Goal: Communication & Community: Participate in discussion

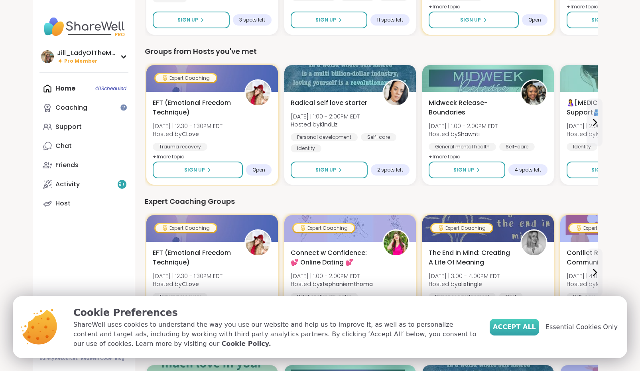
click at [518, 329] on span "Accept All" at bounding box center [514, 327] width 43 height 10
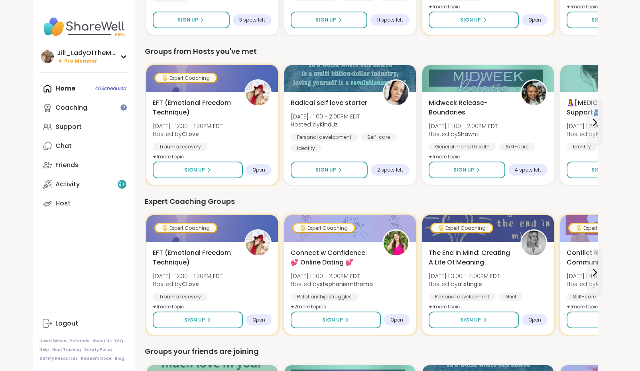
click at [95, 92] on div "Home 40 Scheduled Coaching Support Chat Friends Activity 9 + Host" at bounding box center [83, 146] width 89 height 134
click at [91, 87] on div "Home 40 Scheduled Coaching Support Chat Friends Activity 9 + Host" at bounding box center [83, 146] width 89 height 134
click at [114, 90] on div "Home 40 Scheduled Coaching Support Chat Friends Activity 9 + Host" at bounding box center [83, 146] width 89 height 134
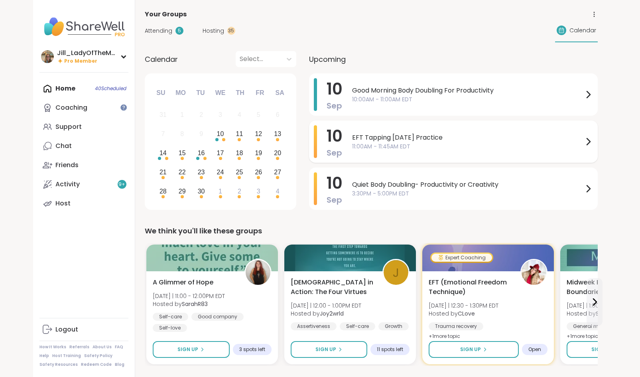
click at [403, 144] on span "11:00AM - 11:45AM EDT" at bounding box center [467, 146] width 231 height 8
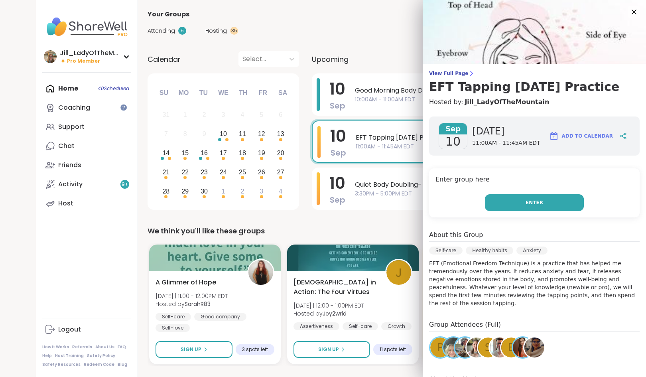
click at [505, 203] on button "Enter" at bounding box center [534, 202] width 99 height 17
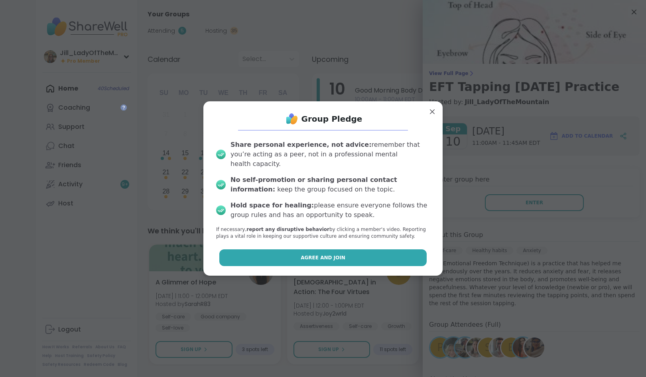
click at [336, 252] on button "Agree and Join" at bounding box center [323, 257] width 208 height 17
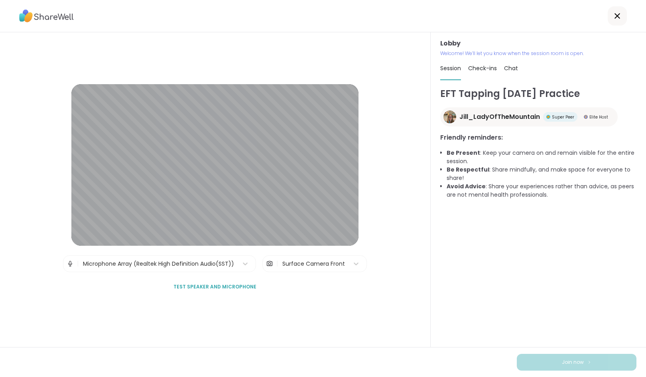
click at [507, 66] on span "Chat" at bounding box center [511, 68] width 14 height 8
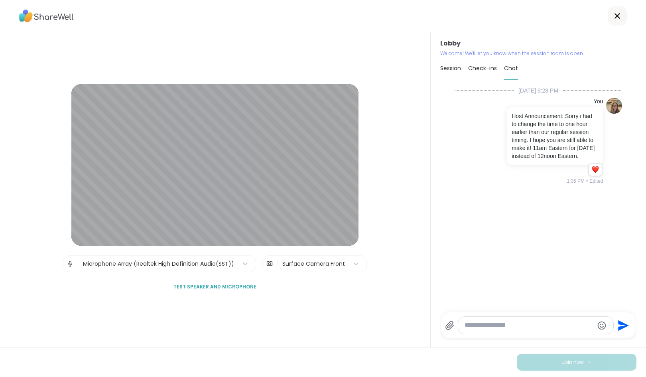
click at [488, 326] on textarea "Type your message" at bounding box center [528, 325] width 129 height 8
click at [476, 70] on span "Check-ins" at bounding box center [482, 68] width 29 height 8
type textarea "*"
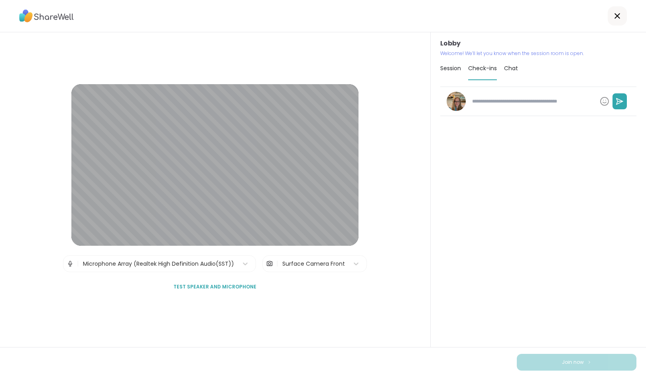
click at [504, 70] on span "Chat" at bounding box center [511, 68] width 14 height 8
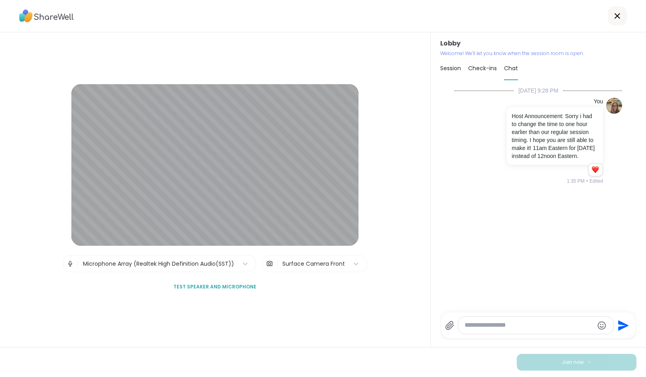
click at [494, 327] on textarea "Type your message" at bounding box center [528, 325] width 129 height 8
click at [445, 326] on icon at bounding box center [449, 325] width 8 height 8
click at [0, 0] on input "file" at bounding box center [0, 0] width 0 height 0
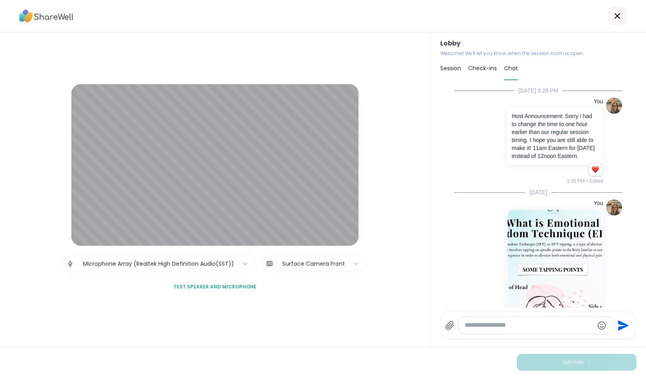
scroll to position [119, 0]
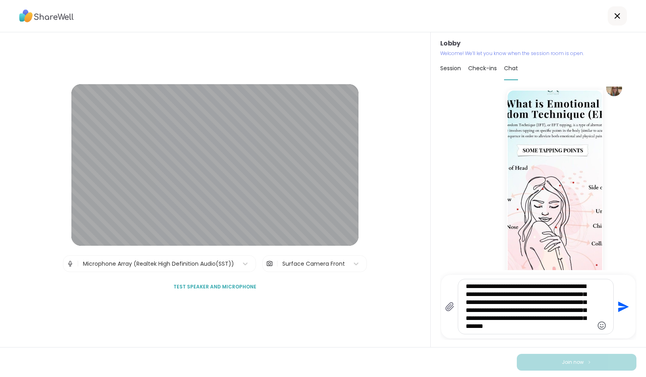
type textarea "**********"
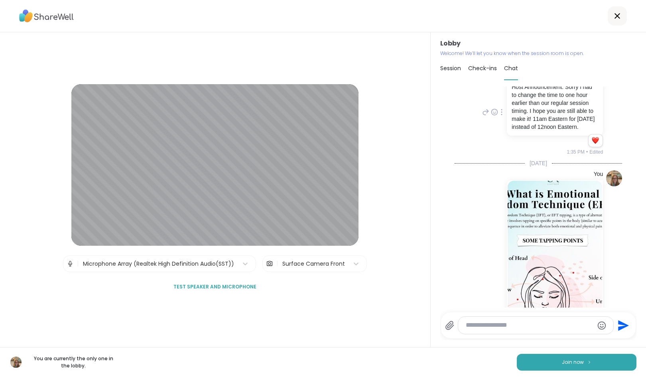
scroll to position [27, 0]
drag, startPoint x: 616, startPoint y: 136, endPoint x: 620, endPoint y: 259, distance: 123.2
click at [620, 259] on div "9/8/2025, 9:28 PM You Host Announcement: Sorry i had to change the time to one …" at bounding box center [538, 196] width 196 height 221
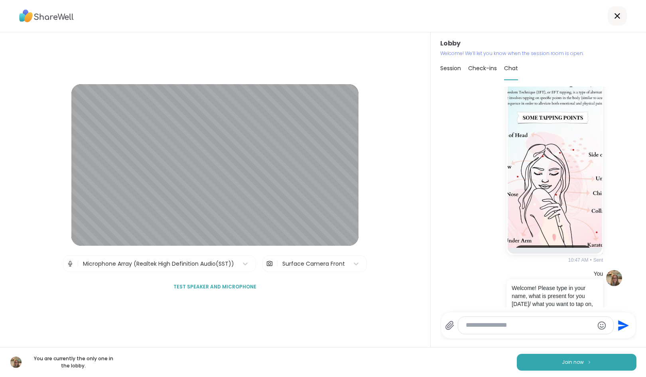
scroll to position [225, 0]
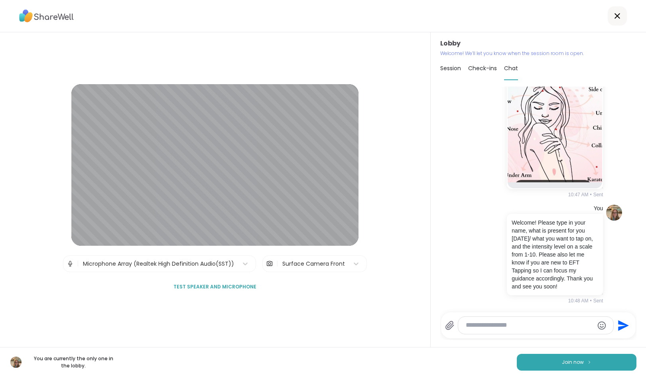
click at [447, 251] on li "You Welcome! Please type in your name, what is present for you today/ what you …" at bounding box center [537, 254] width 181 height 106
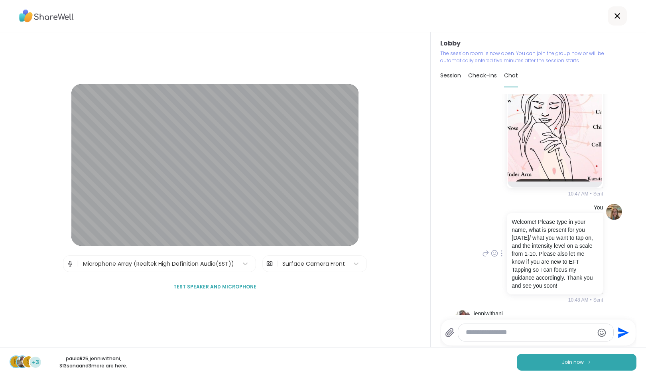
scroll to position [276, 0]
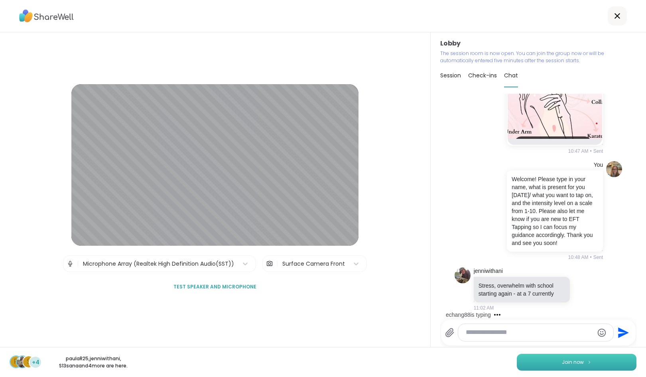
click at [567, 358] on span "Join now" at bounding box center [572, 361] width 22 height 7
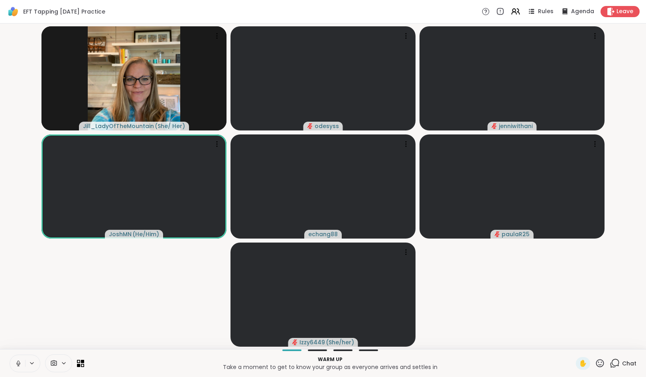
click at [610, 360] on icon at bounding box center [614, 363] width 10 height 10
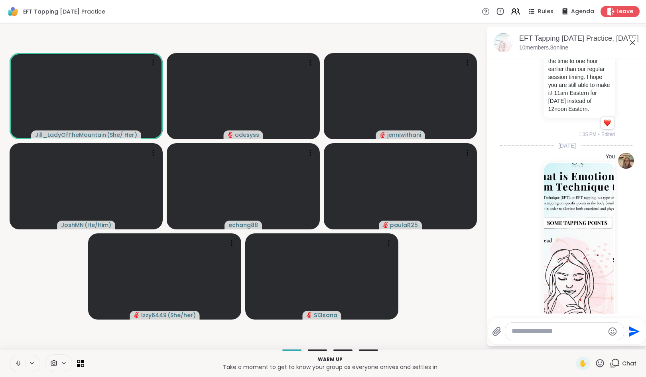
scroll to position [45, 0]
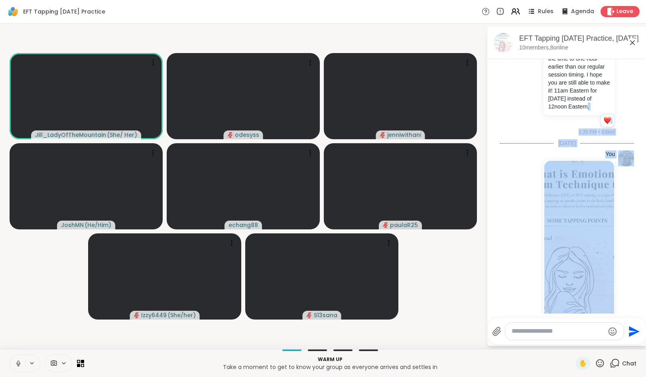
drag, startPoint x: 634, startPoint y: 112, endPoint x: 644, endPoint y: 243, distance: 131.5
click at [639, 243] on html "EFT Tapping Wednesday Practice Rules Agenda Leave Jill_LadyOfTheMountain ( She/…" at bounding box center [323, 188] width 646 height 377
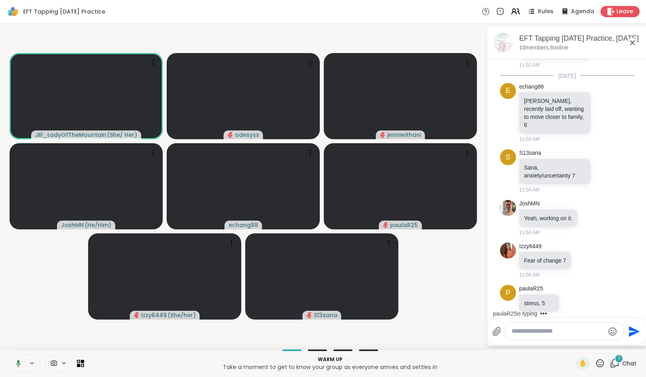
scroll to position [574, 0]
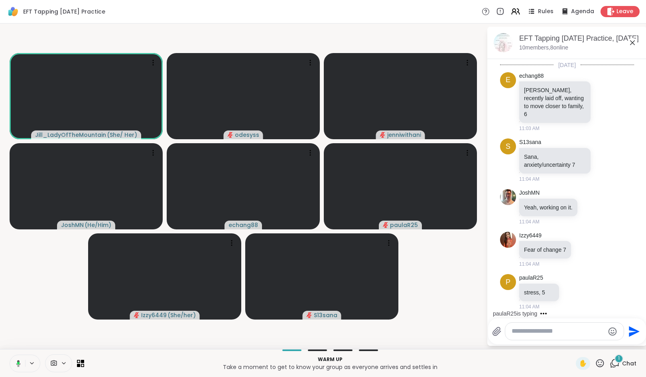
drag, startPoint x: 633, startPoint y: 290, endPoint x: 633, endPoint y: 294, distance: 4.4
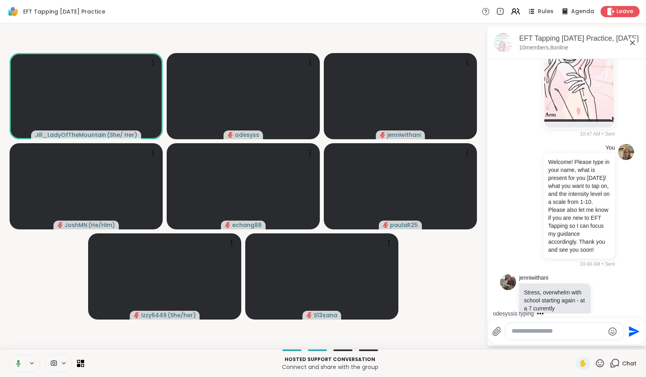
scroll to position [266, 0]
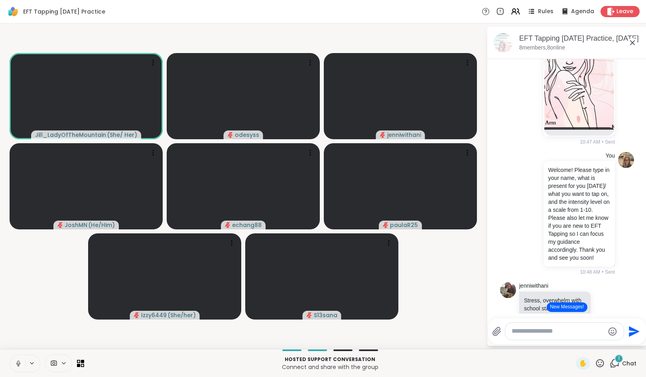
click at [561, 306] on button "New Messages!" at bounding box center [566, 307] width 40 height 10
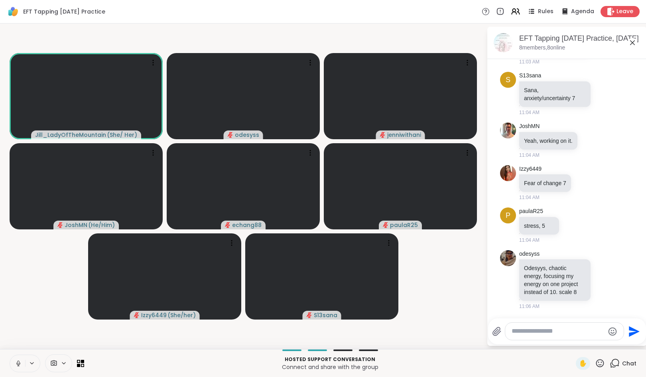
click at [639, 267] on html "EFT Tapping Wednesday Practice Rules Agenda Leave Jill_LadyOfTheMountain ( She/…" at bounding box center [323, 188] width 646 height 377
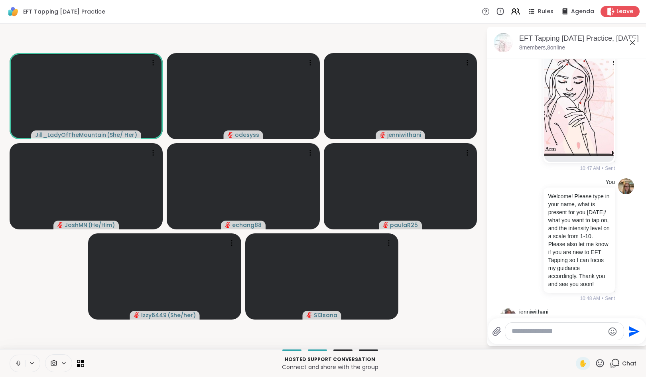
scroll to position [243, 0]
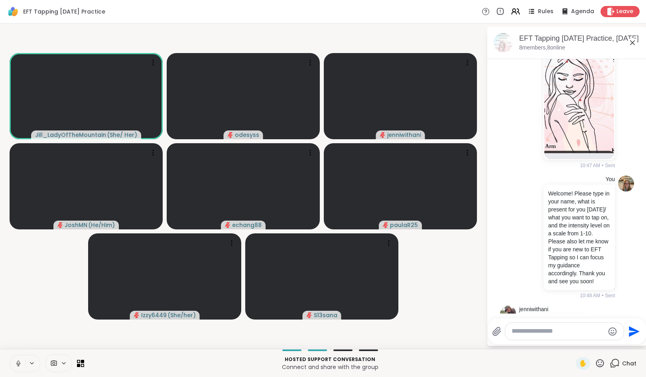
drag, startPoint x: 634, startPoint y: 146, endPoint x: 641, endPoint y: 167, distance: 21.9
click at [639, 167] on html "EFT Tapping Wednesday Practice Rules Agenda Leave Jill_LadyOfTheMountain ( She/…" at bounding box center [323, 188] width 646 height 377
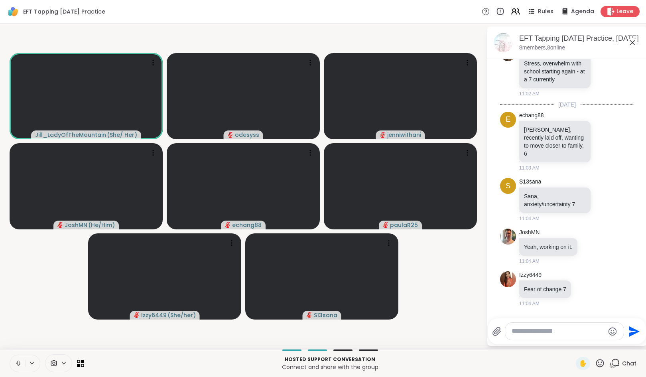
scroll to position [504, 0]
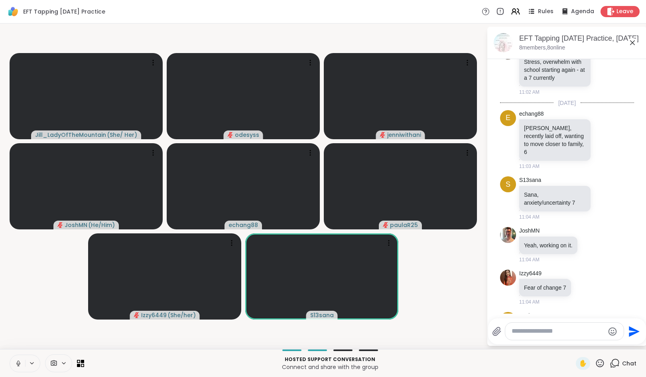
click at [547, 334] on textarea "Type your message" at bounding box center [557, 331] width 93 height 8
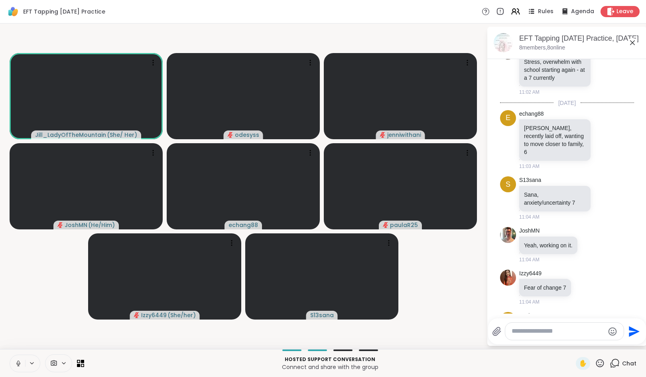
click at [547, 334] on textarea "Type your message" at bounding box center [557, 331] width 93 height 8
click at [510, 331] on div "**********" at bounding box center [565, 330] width 120 height 17
click at [512, 332] on textarea "**********" at bounding box center [558, 331] width 93 height 8
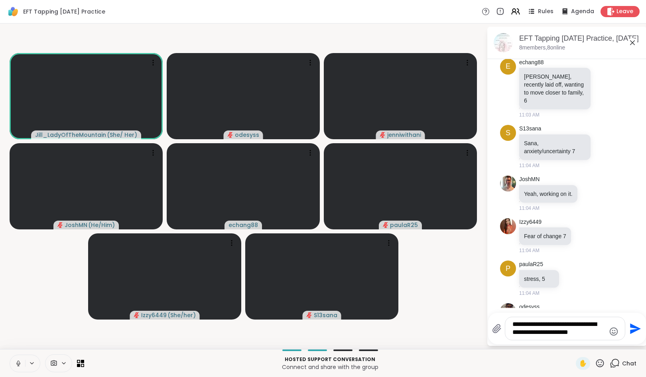
scroll to position [561, 0]
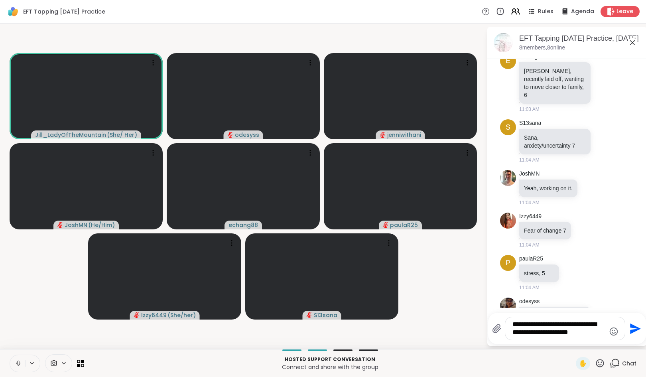
click at [594, 333] on textarea "**********" at bounding box center [558, 328] width 93 height 16
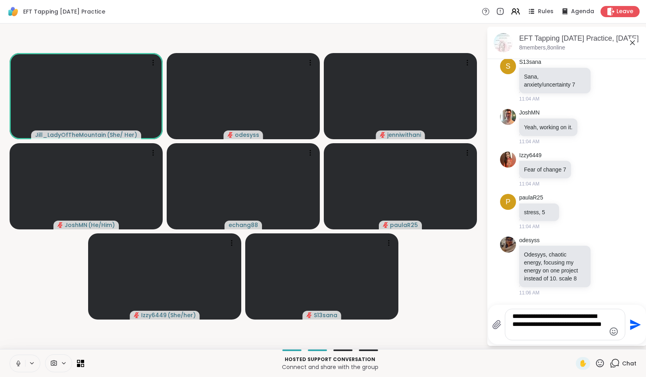
scroll to position [662, 0]
click at [559, 331] on textarea "**********" at bounding box center [558, 324] width 93 height 24
click at [567, 316] on textarea "**********" at bounding box center [558, 324] width 93 height 24
type textarea "**********"
click at [636, 326] on icon "Send" at bounding box center [634, 324] width 13 height 13
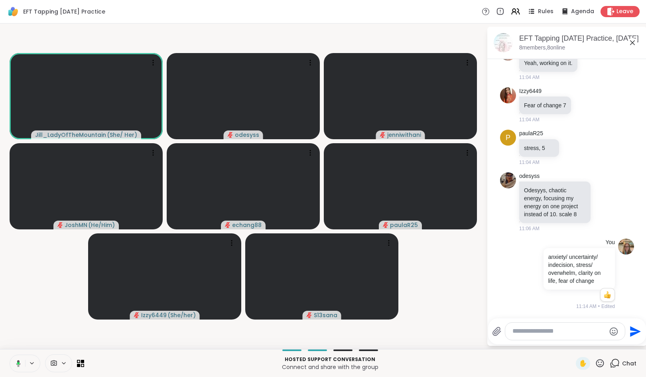
scroll to position [726, 0]
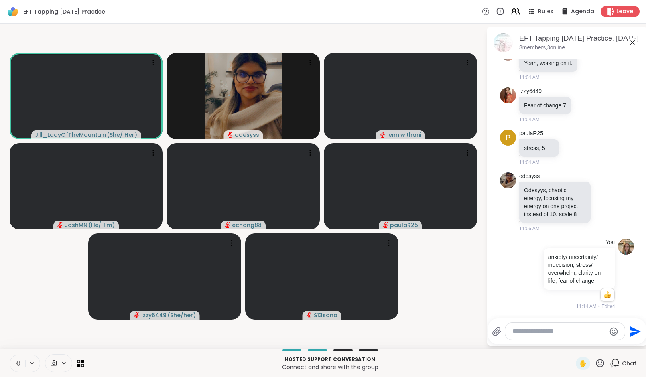
click at [563, 332] on textarea "Type your message" at bounding box center [558, 331] width 93 height 8
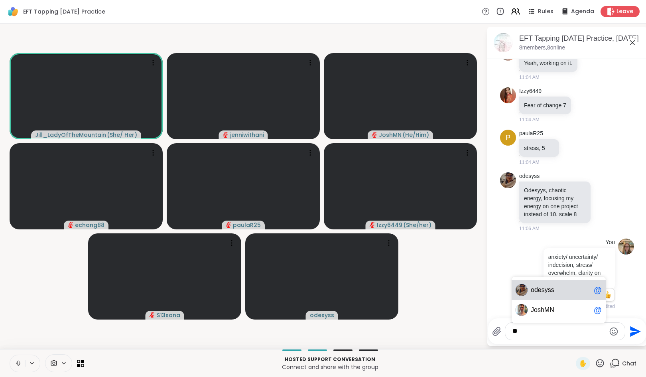
type textarea "*"
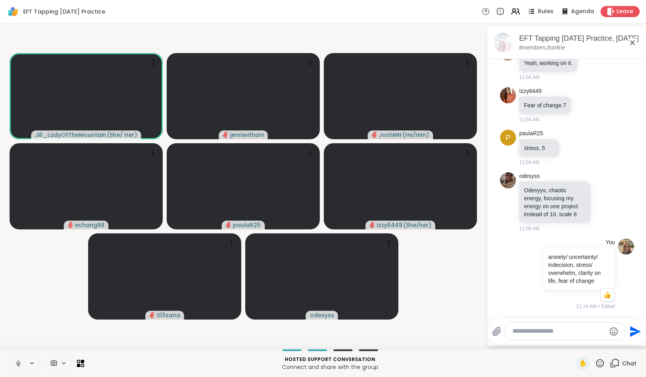
click at [563, 332] on textarea "Type your message" at bounding box center [558, 331] width 93 height 8
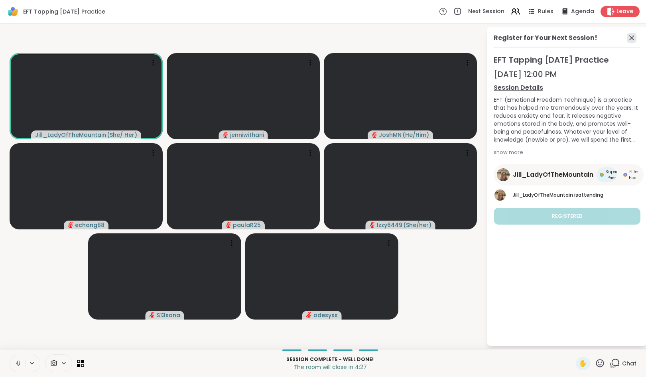
click at [630, 37] on icon at bounding box center [631, 38] width 10 height 10
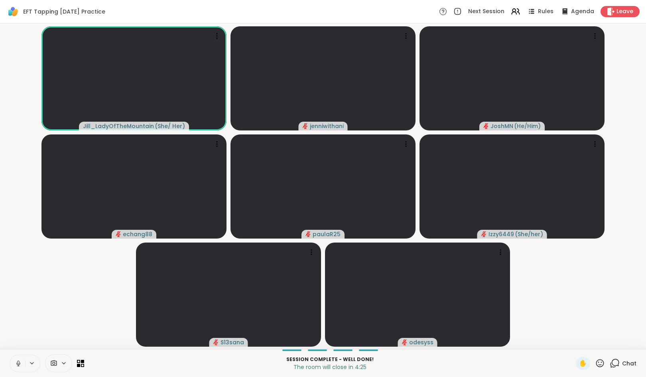
click at [609, 361] on icon at bounding box center [614, 363] width 10 height 10
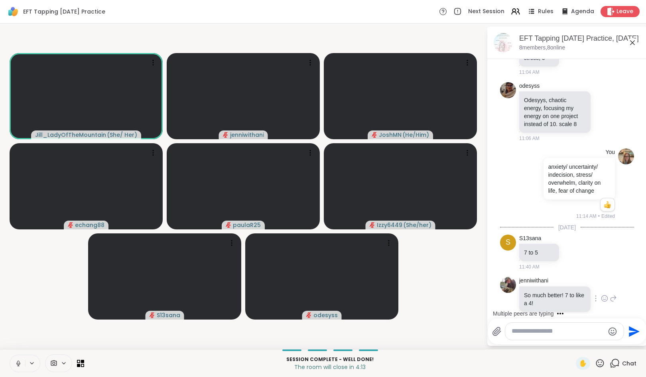
scroll to position [819, 0]
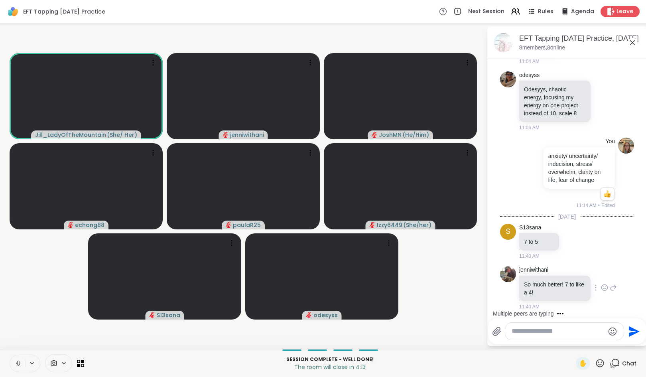
click at [571, 288] on p "So much better! 7 to like a 4!" at bounding box center [555, 288] width 62 height 16
click at [570, 242] on icon at bounding box center [572, 241] width 7 height 8
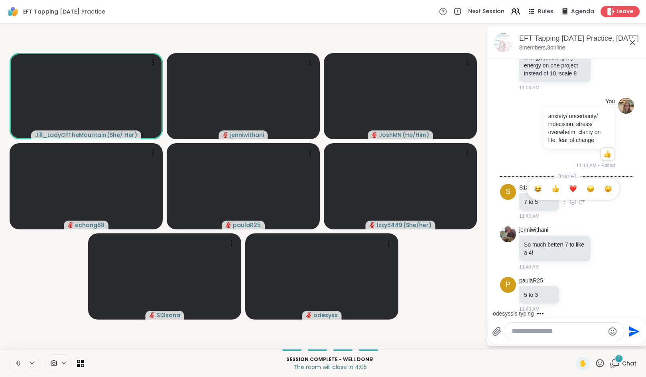
scroll to position [861, 0]
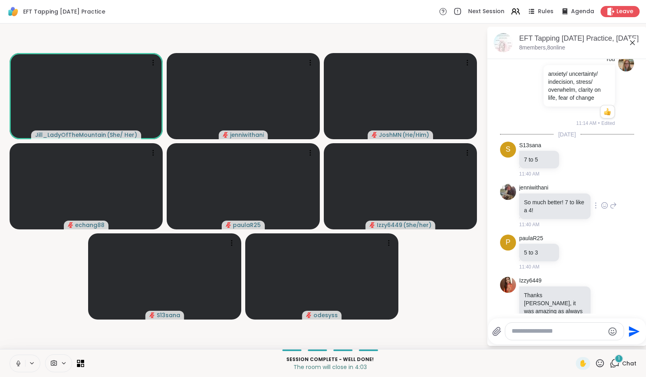
click at [571, 198] on p "So much better! 7 to like a 4!" at bounding box center [555, 206] width 62 height 16
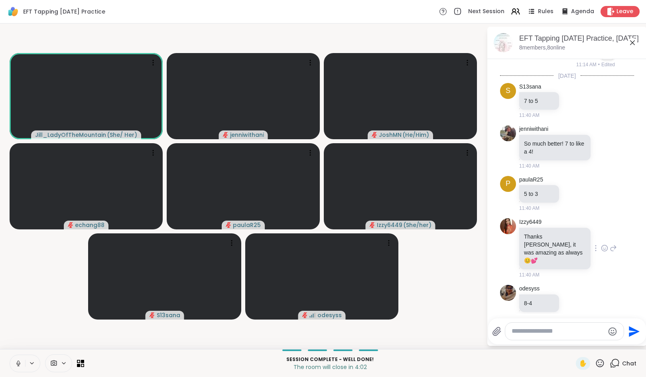
scroll to position [963, 0]
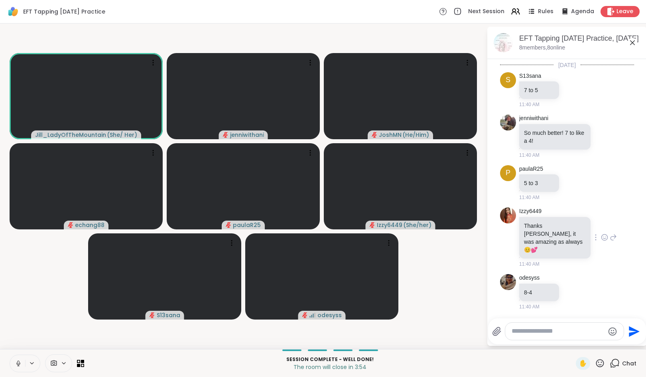
click at [603, 238] on icon at bounding box center [604, 237] width 2 height 1
click at [600, 226] on div "Select Reaction: Heart" at bounding box center [603, 224] width 7 height 7
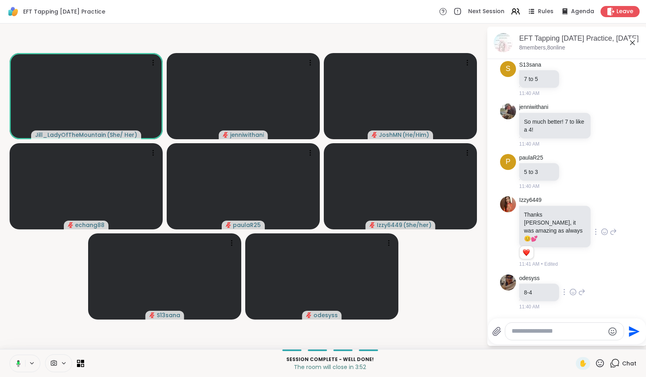
click at [571, 296] on icon at bounding box center [572, 292] width 7 height 8
click at [572, 283] on div "Select Reaction: Heart" at bounding box center [572, 278] width 7 height 7
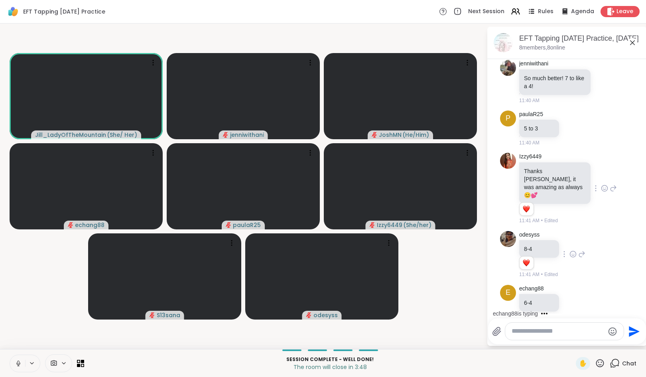
scroll to position [1028, 0]
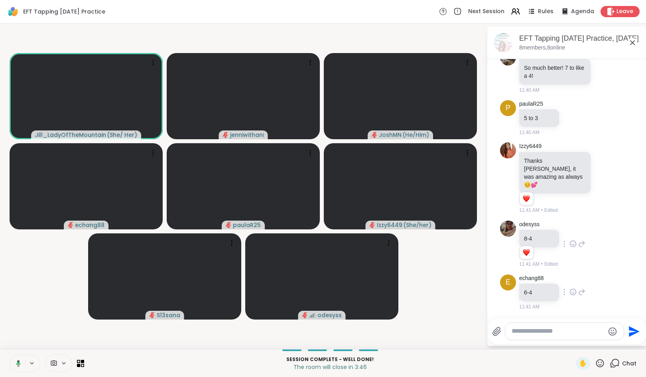
click at [571, 289] on icon at bounding box center [572, 292] width 7 height 8
click at [572, 281] on div "Select Reaction: Heart" at bounding box center [572, 278] width 7 height 7
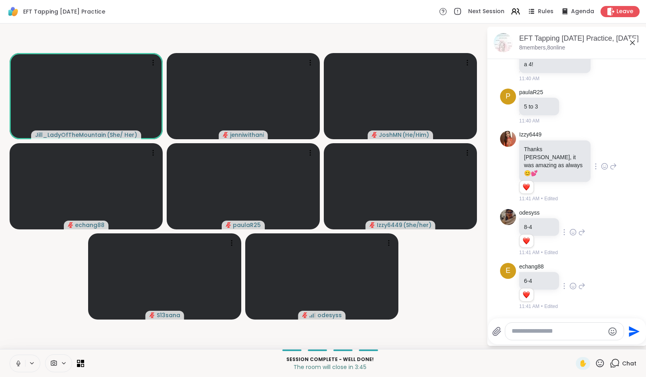
scroll to position [1039, 0]
click at [573, 110] on icon at bounding box center [572, 106] width 7 height 8
click at [570, 97] on div "Select Reaction: Heart" at bounding box center [572, 93] width 7 height 7
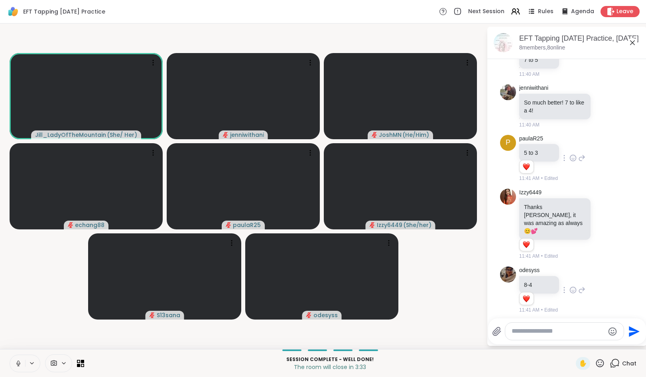
scroll to position [944, 0]
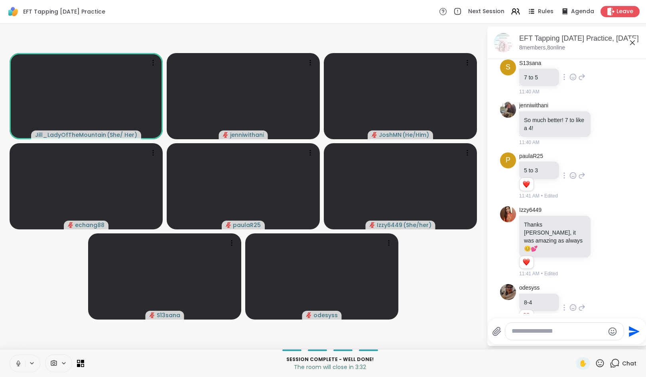
click at [571, 81] on icon at bounding box center [572, 77] width 7 height 8
click at [569, 68] on div "Select Reaction: Heart" at bounding box center [572, 64] width 7 height 7
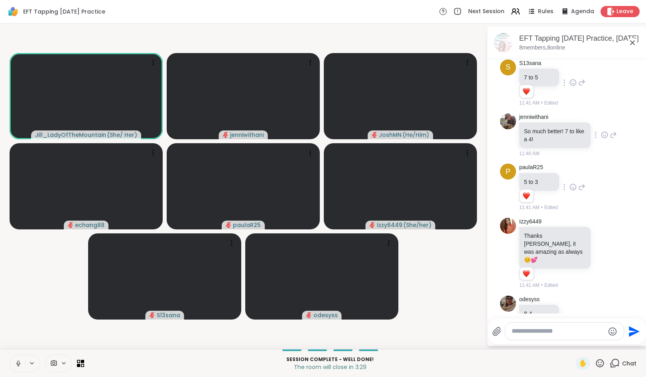
click at [600, 139] on icon at bounding box center [603, 135] width 7 height 8
click at [600, 126] on div "Select Reaction: Heart" at bounding box center [603, 121] width 7 height 7
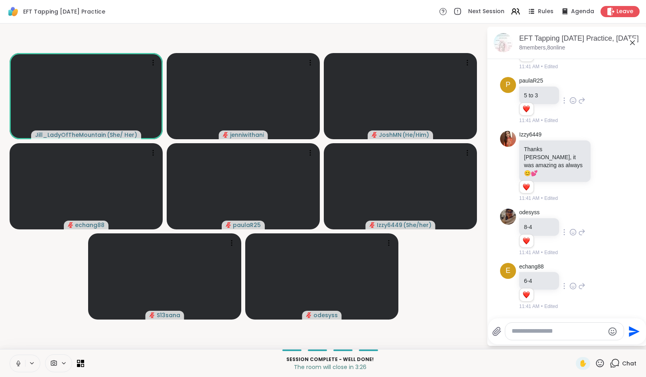
scroll to position [1073, 0]
click at [570, 328] on textarea "Type your message" at bounding box center [557, 331] width 93 height 8
click at [575, 335] on div at bounding box center [564, 330] width 118 height 17
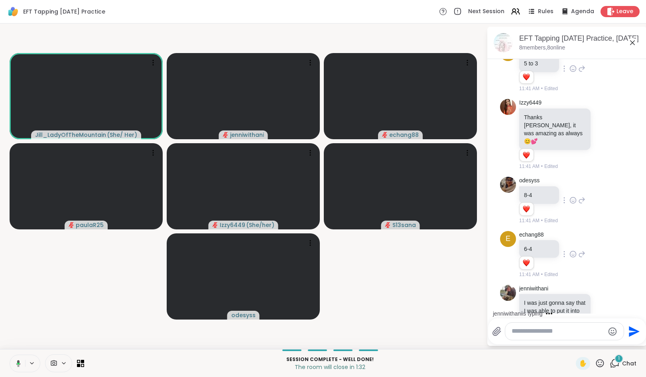
scroll to position [1140, 0]
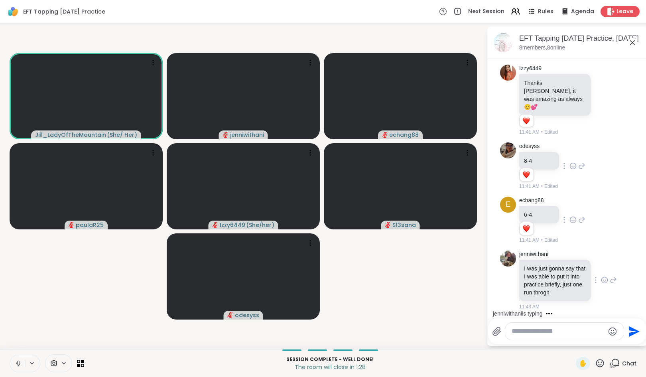
click at [601, 278] on icon at bounding box center [604, 280] width 6 height 6
click at [600, 266] on div "Select Reaction: Heart" at bounding box center [603, 266] width 7 height 7
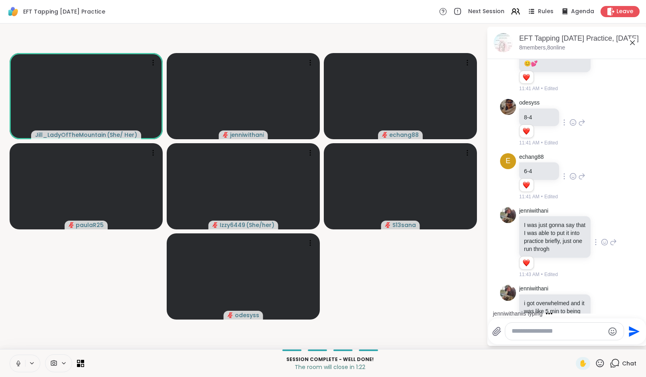
scroll to position [1210, 0]
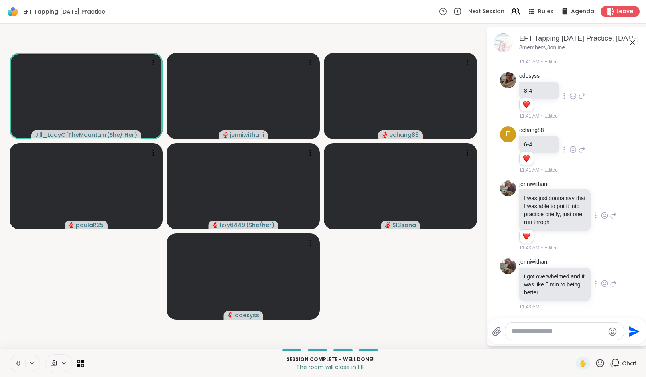
click at [600, 282] on icon at bounding box center [603, 283] width 7 height 8
click at [600, 270] on div "Select Reaction: Heart" at bounding box center [603, 270] width 7 height 7
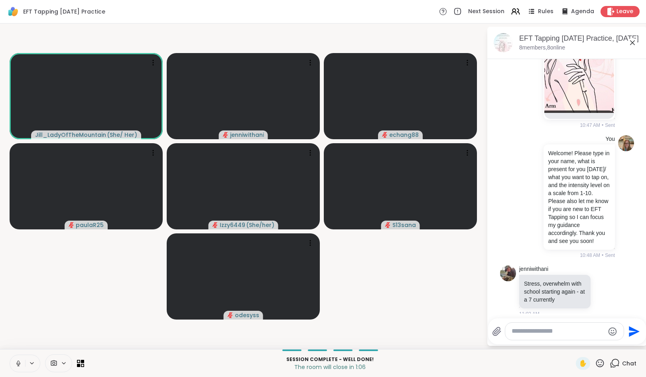
scroll to position [276, 0]
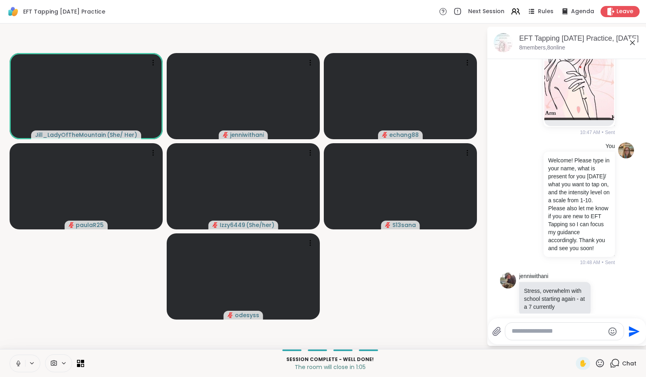
drag, startPoint x: 640, startPoint y: 141, endPoint x: 634, endPoint y: 118, distance: 24.6
click at [634, 118] on html "EFT Tapping Wednesday Practice Next Session Rules Agenda Leave Jill_LadyOfTheMo…" at bounding box center [323, 188] width 646 height 377
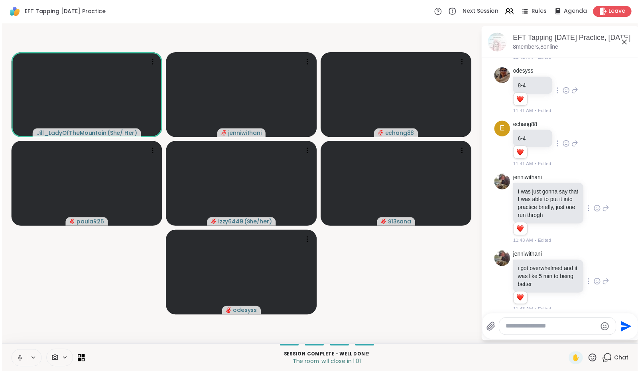
scroll to position [1221, 0]
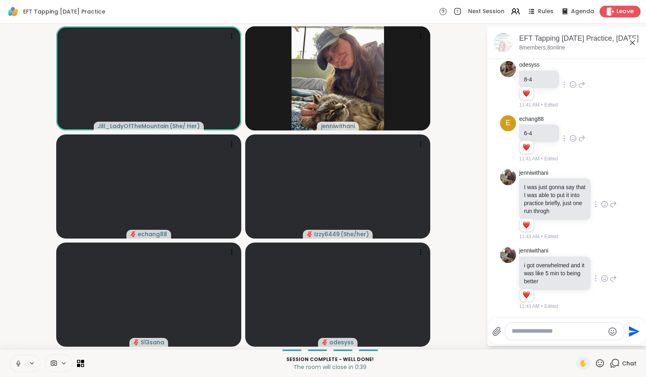
click at [607, 12] on icon at bounding box center [610, 11] width 8 height 8
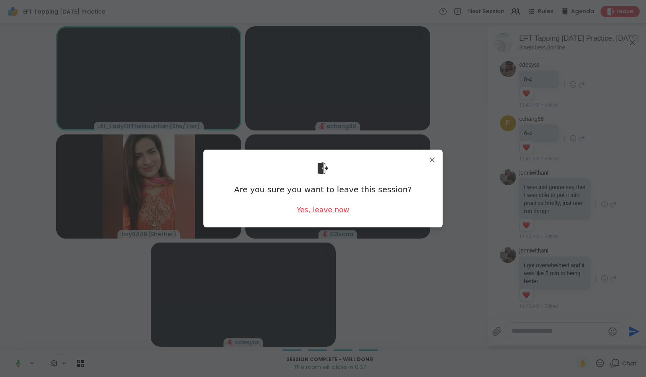
click at [333, 212] on div "Yes, leave now" at bounding box center [322, 209] width 53 height 10
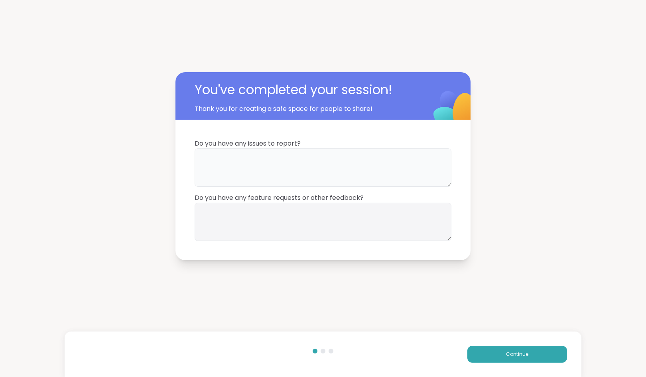
click at [312, 167] on textarea at bounding box center [322, 167] width 257 height 38
type textarea "*"
type textarea "**********"
click at [306, 226] on textarea at bounding box center [322, 221] width 257 height 38
type textarea "**********"
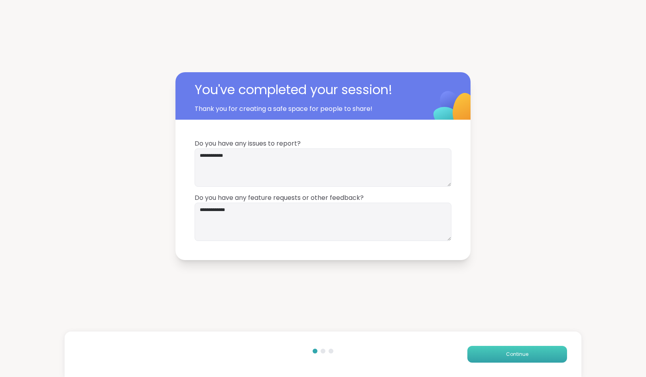
click at [500, 351] on button "Continue" at bounding box center [517, 353] width 100 height 17
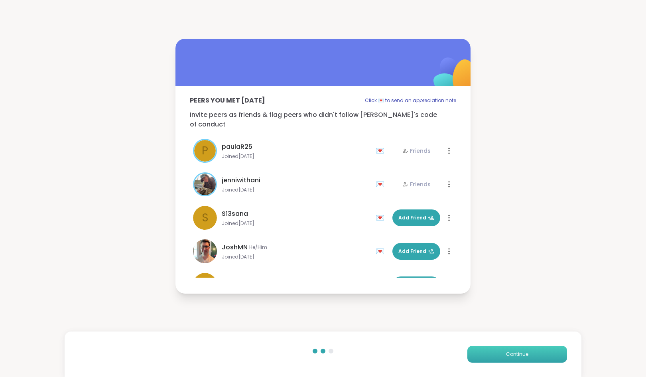
click at [506, 354] on span "Continue" at bounding box center [517, 353] width 22 height 7
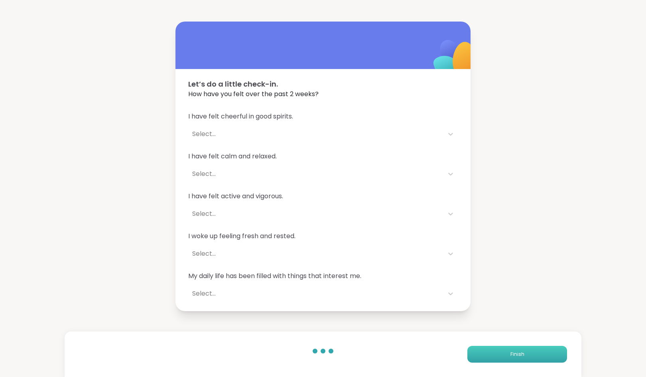
click at [500, 354] on button "Finish" at bounding box center [517, 353] width 100 height 17
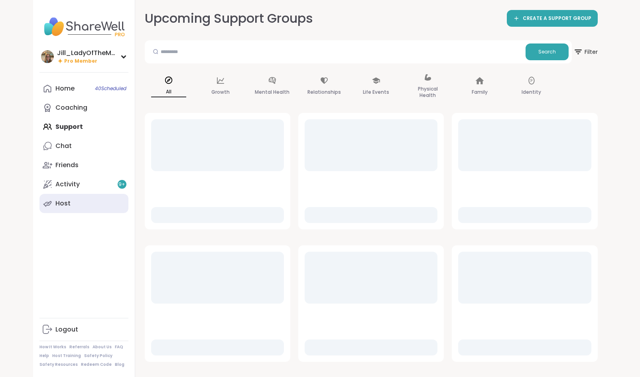
click at [81, 202] on link "Host" at bounding box center [83, 203] width 89 height 19
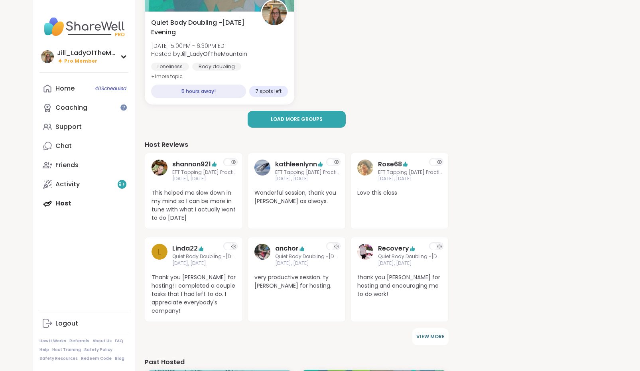
scroll to position [242, 0]
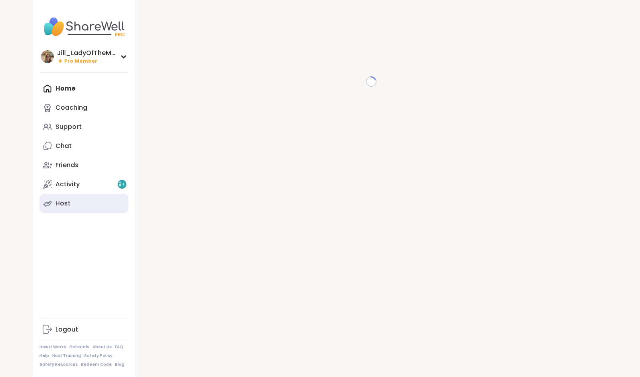
click at [94, 204] on link "Host" at bounding box center [83, 203] width 89 height 19
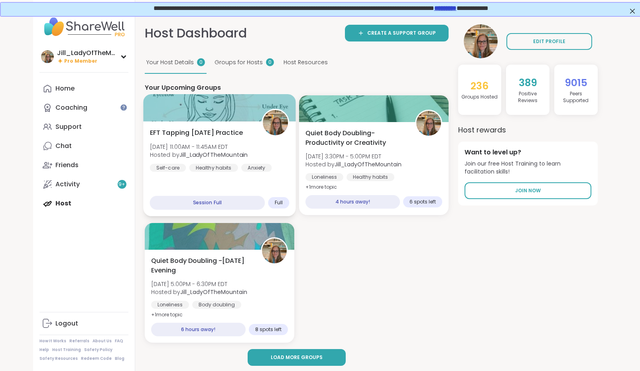
click at [243, 137] on span "EFT Tapping [DATE] Practice" at bounding box center [195, 133] width 93 height 10
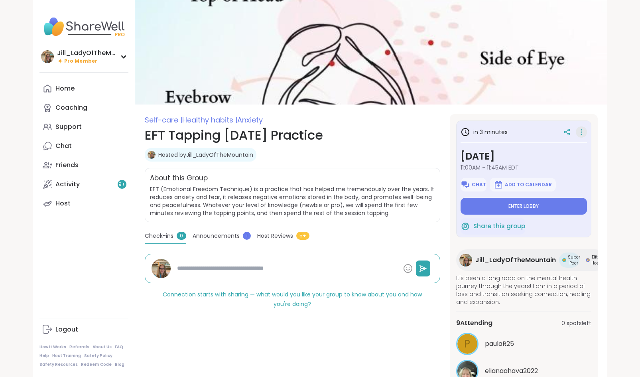
click at [581, 132] on icon at bounding box center [581, 131] width 1 height 1
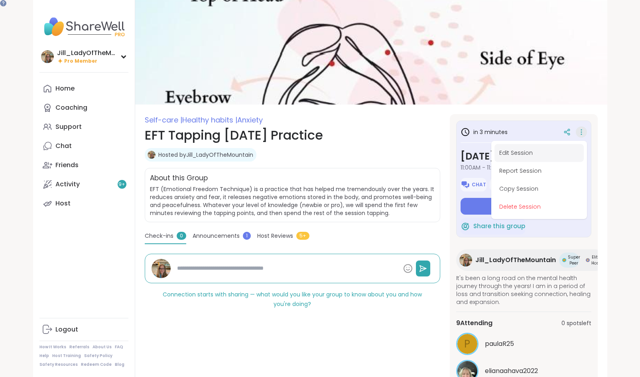
click at [550, 150] on button "Edit Session" at bounding box center [538, 153] width 89 height 18
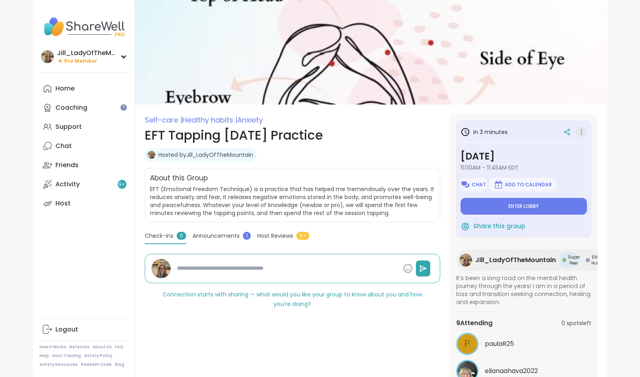
type textarea "*"
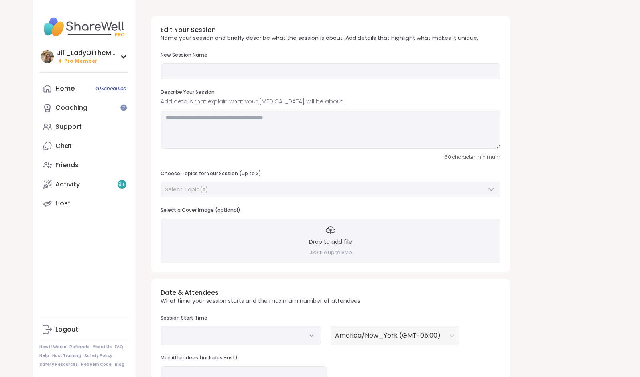
type input "**********"
type textarea "**********"
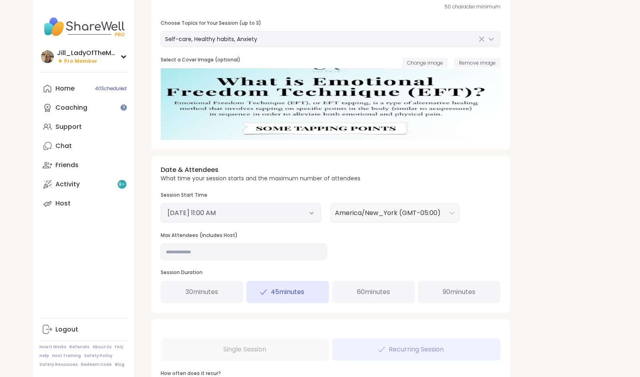
scroll to position [150, 0]
click at [311, 250] on input "**" at bounding box center [244, 252] width 166 height 16
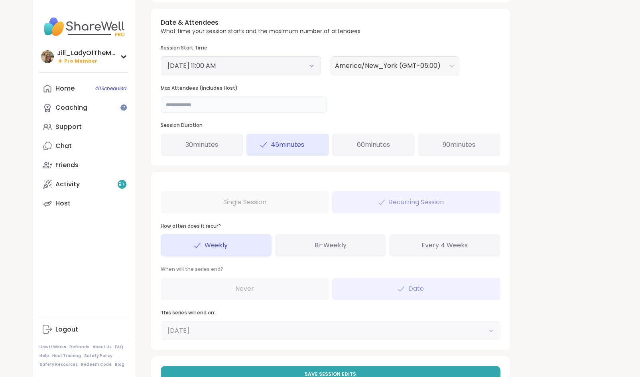
scroll to position [327, 0]
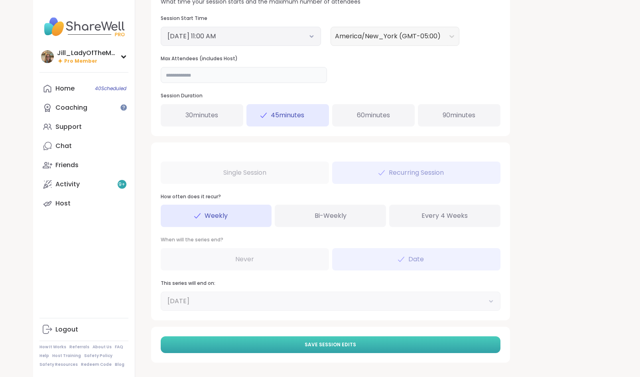
type input "**"
click at [428, 344] on button "Save Session Edits" at bounding box center [330, 344] width 339 height 17
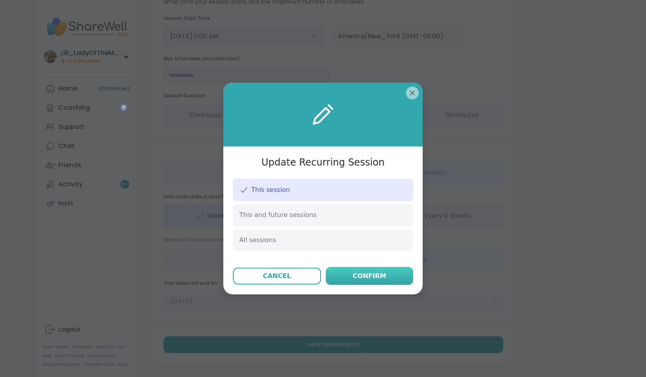
click at [385, 281] on button "Confirm" at bounding box center [369, 276] width 87 height 18
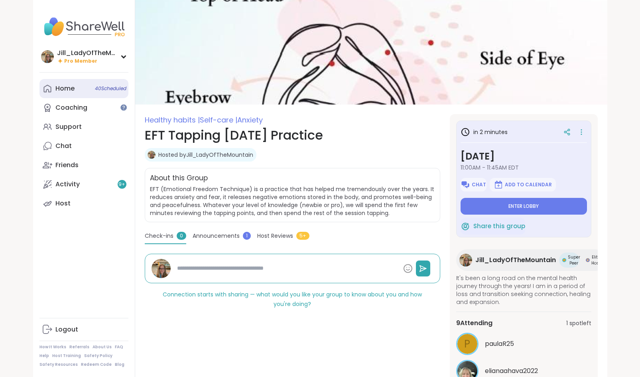
click at [81, 92] on link "Home 40 Scheduled" at bounding box center [83, 88] width 89 height 19
type textarea "*"
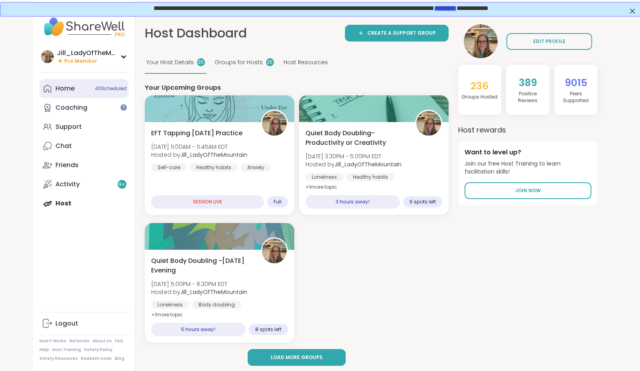
click at [107, 88] on span "40 Scheduled" at bounding box center [110, 88] width 31 height 6
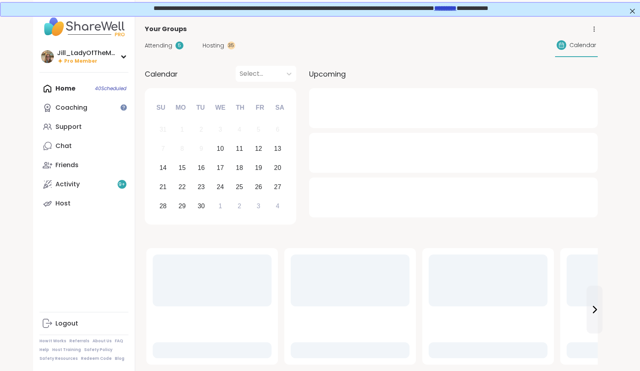
click at [164, 45] on span "Attending" at bounding box center [158, 45] width 27 height 8
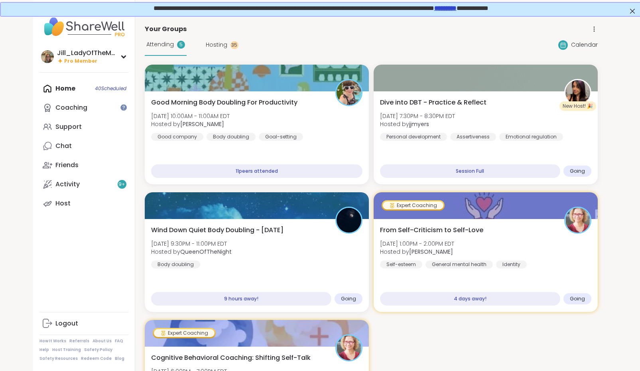
click at [218, 41] on span "Hosting" at bounding box center [217, 45] width 22 height 8
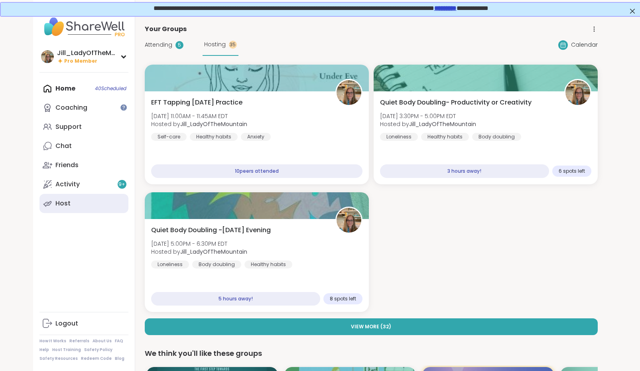
click at [77, 203] on link "Host" at bounding box center [83, 203] width 89 height 19
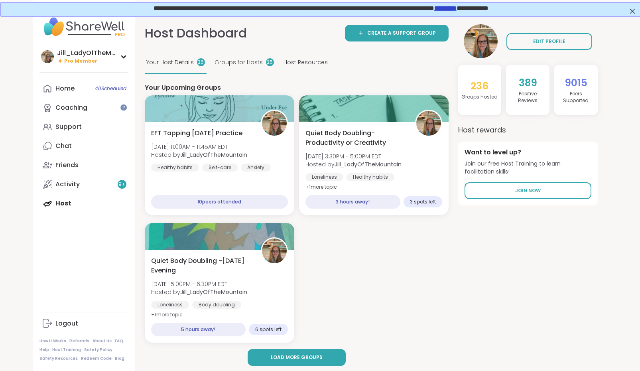
click at [78, 207] on div "Home 40 Scheduled Coaching Support Chat Friends Activity 9 + Host" at bounding box center [83, 146] width 89 height 134
click at [72, 205] on div "Home 40 Scheduled Coaching Support Chat Friends Activity 9 + Host" at bounding box center [83, 146] width 89 height 134
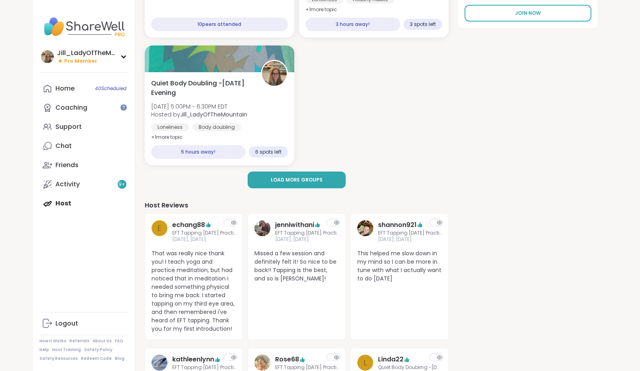
scroll to position [179, 0]
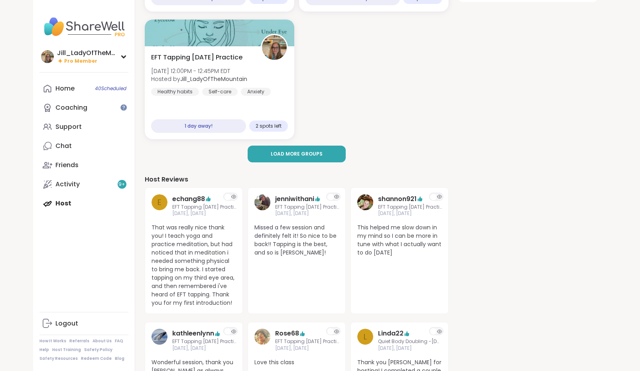
scroll to position [206, 0]
